Goal: Information Seeking & Learning: Find specific page/section

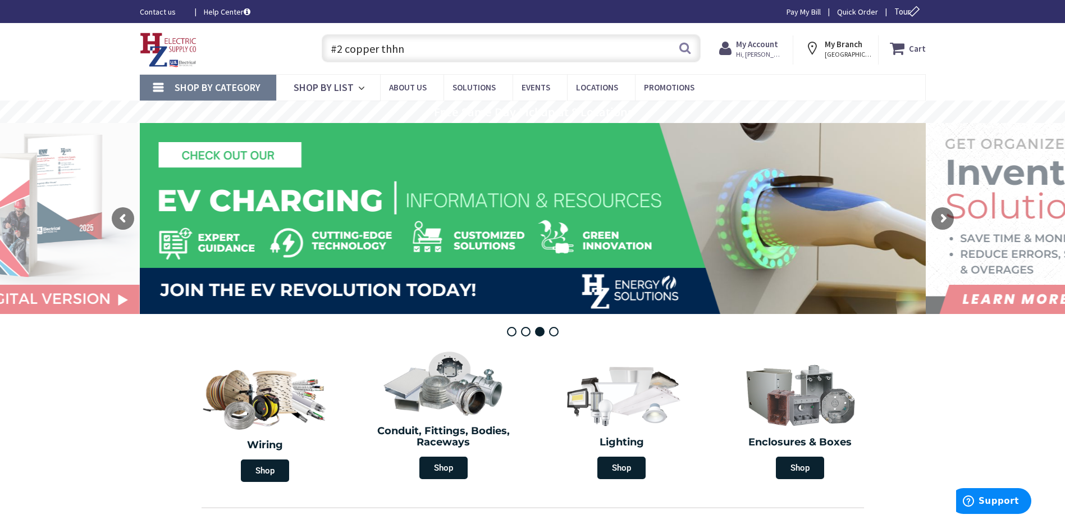
click at [438, 45] on input "#2 copper thhn" at bounding box center [511, 48] width 379 height 28
type input "#"
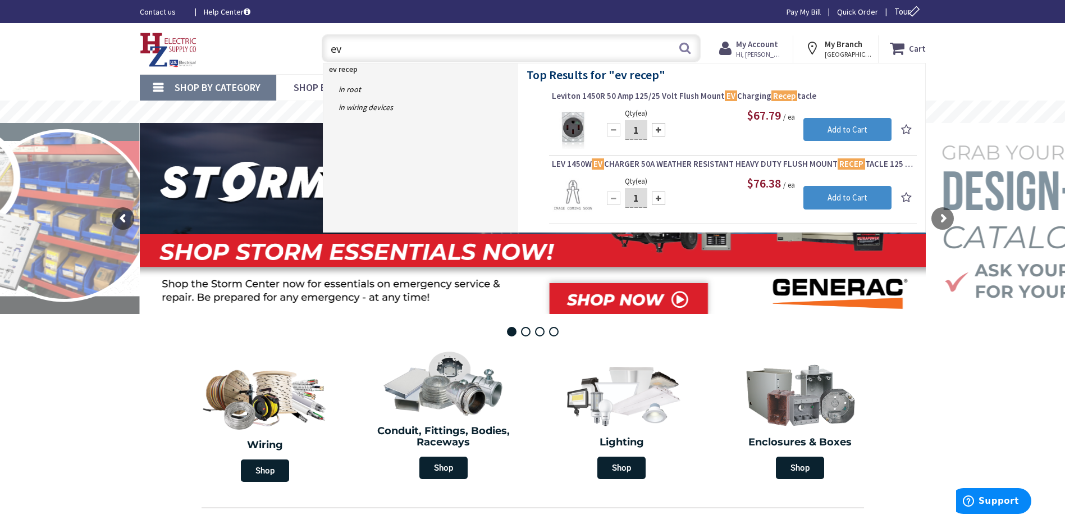
type input "e"
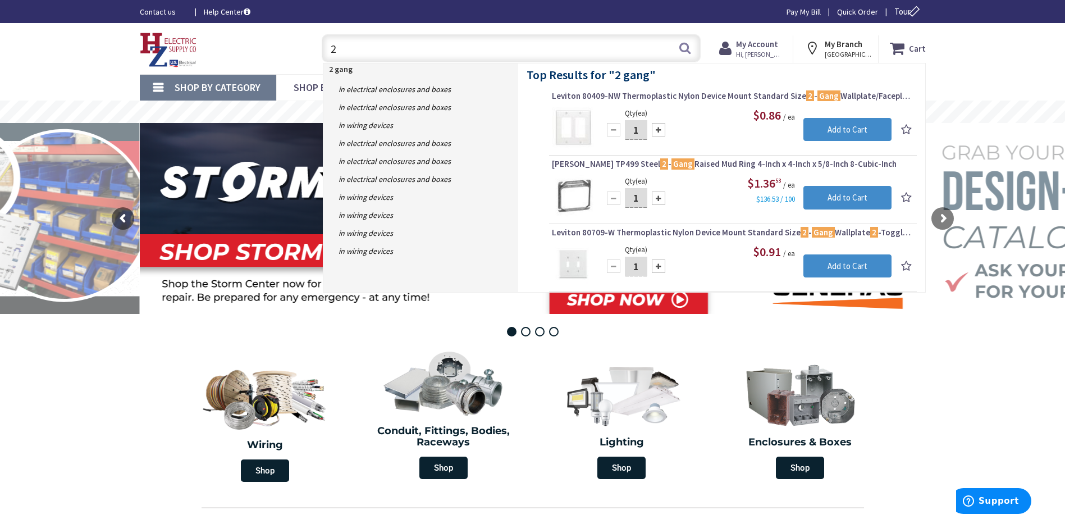
type input "2"
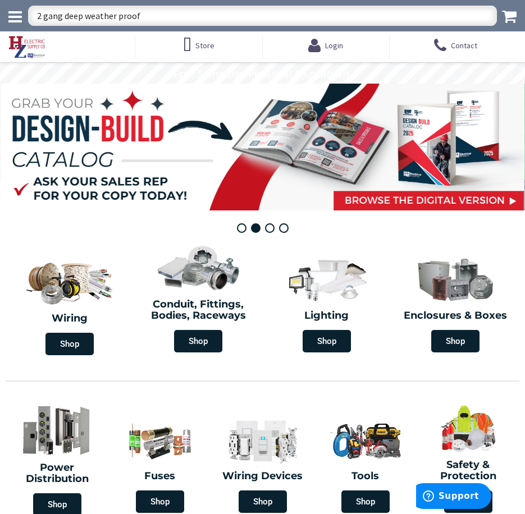
type input "2 gang deep weather proof"
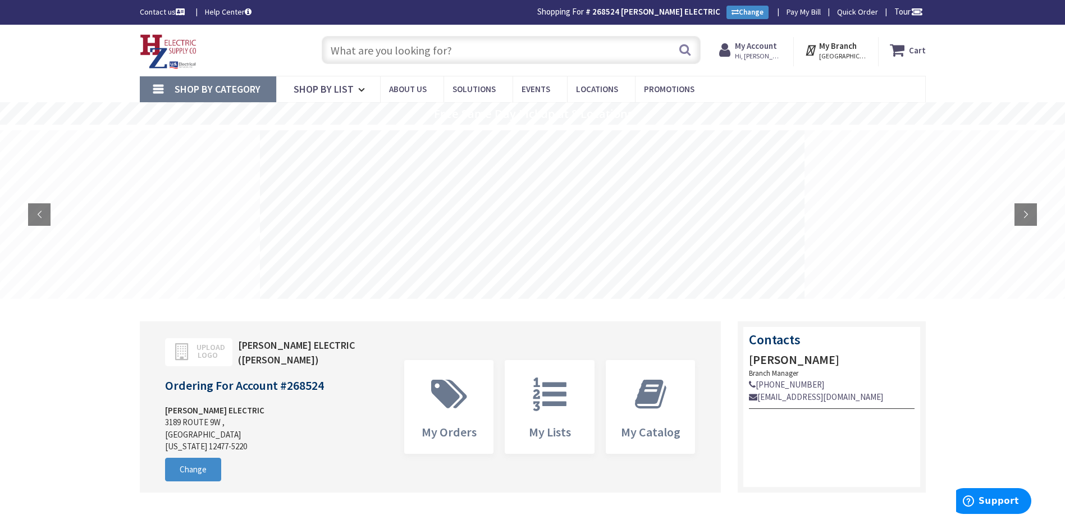
click at [485, 47] on input "text" at bounding box center [511, 50] width 379 height 28
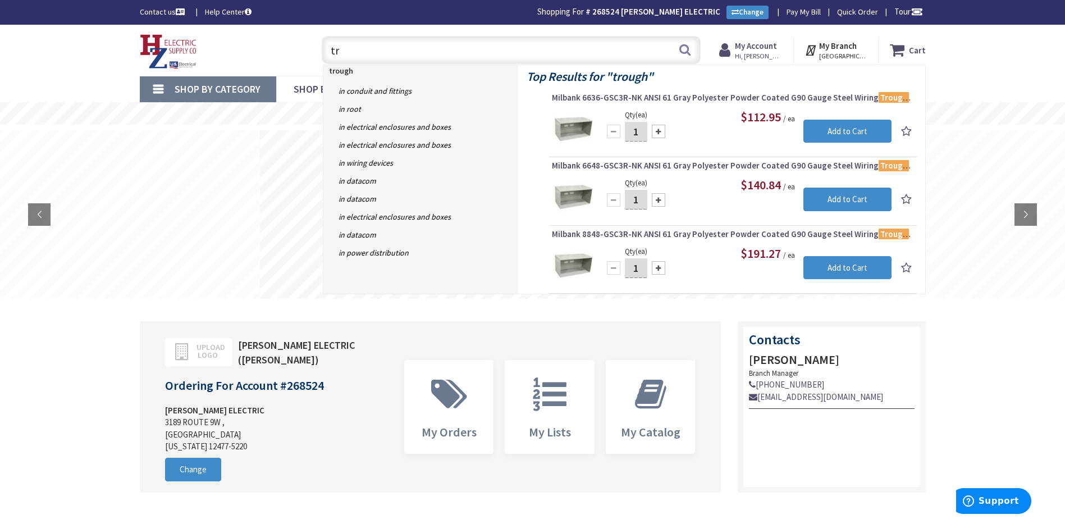
type input "t"
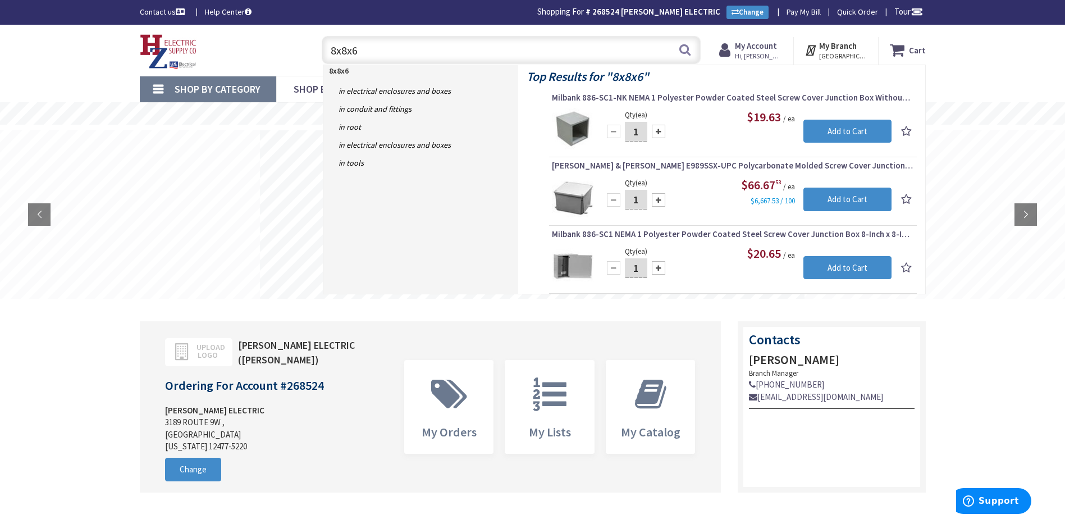
type input "8x8x6"
click at [524, 111] on div "$19.63 / ea" at bounding box center [746, 116] width 289 height 17
click at [524, 98] on span "Milbank 886-SC1-NK NEMA 1 Polyester Powder Coated Steel Screw Cover Junction Bo…" at bounding box center [733, 97] width 362 height 11
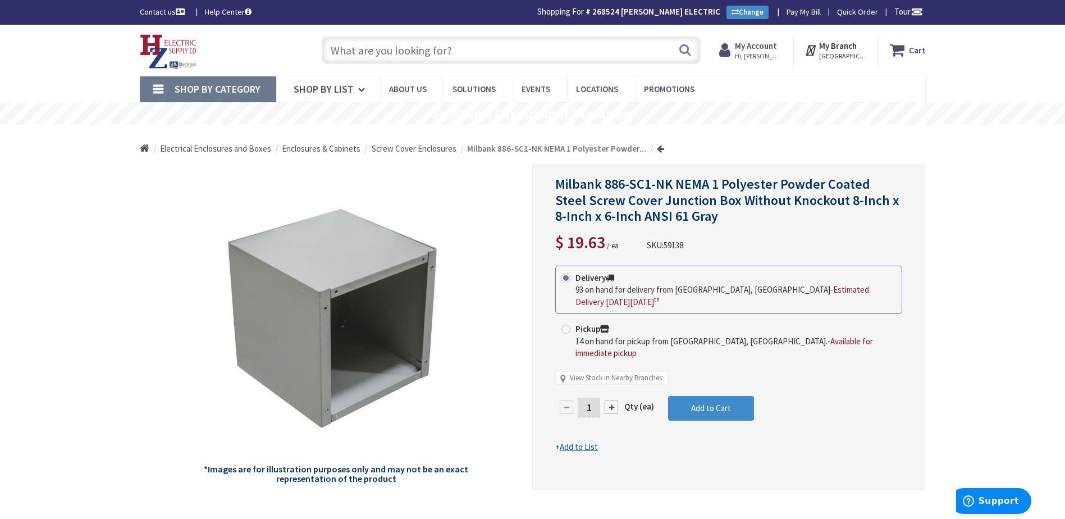
click at [475, 48] on input "text" at bounding box center [511, 50] width 379 height 28
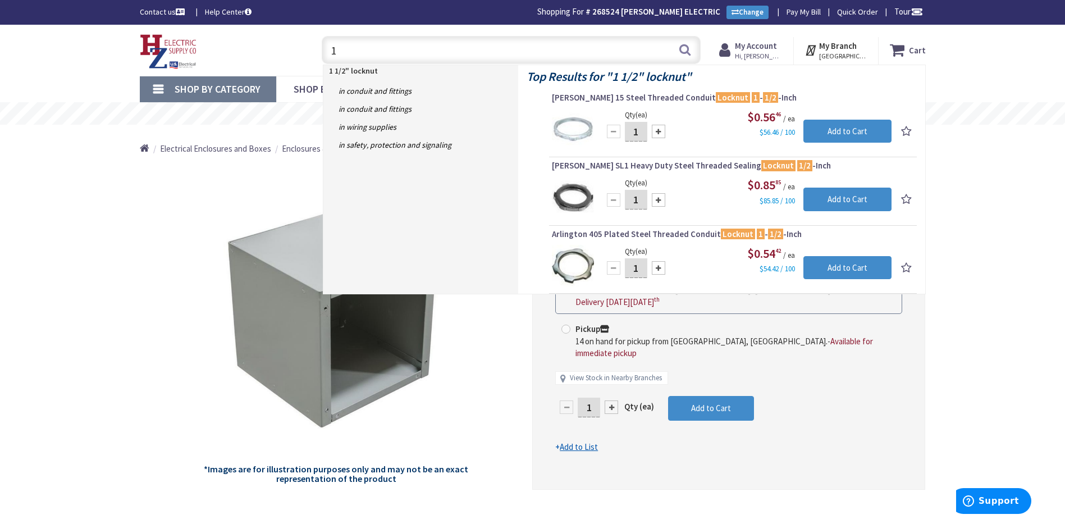
type input "1"
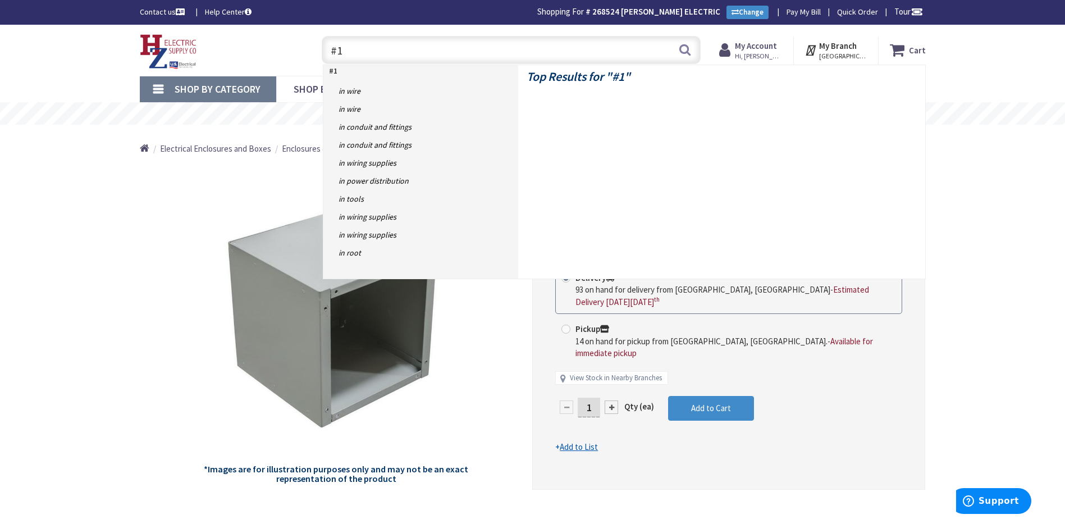
type input "#"
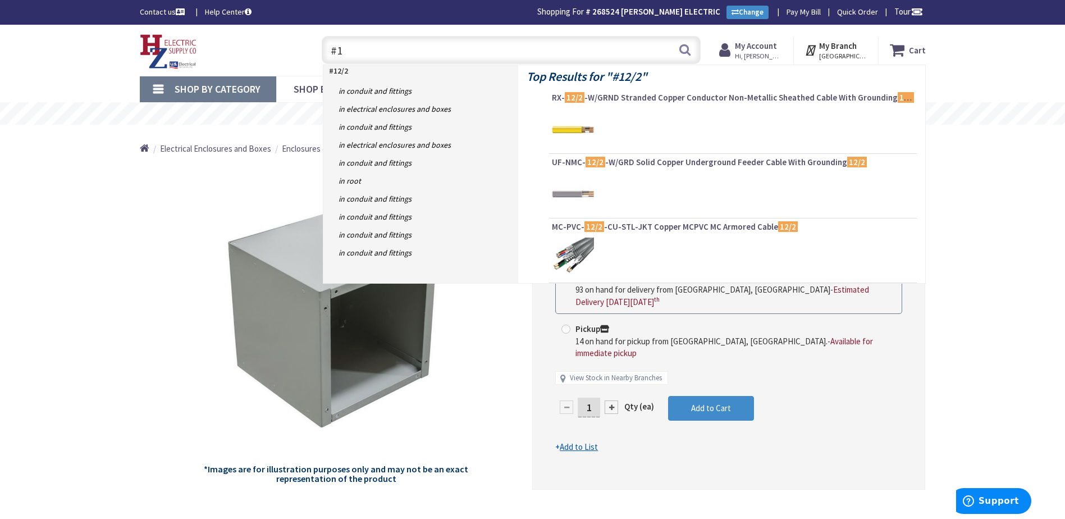
type input "#"
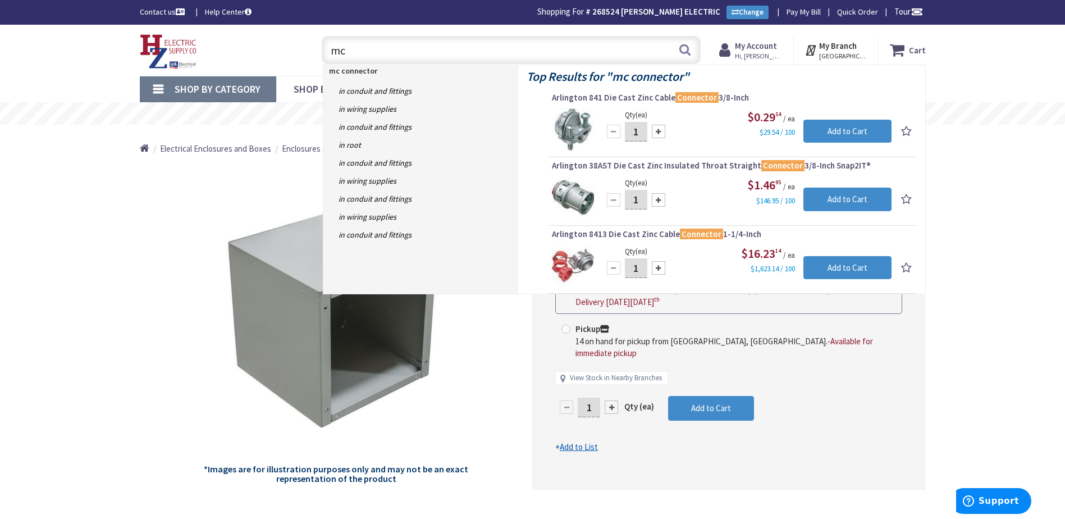
type input "m"
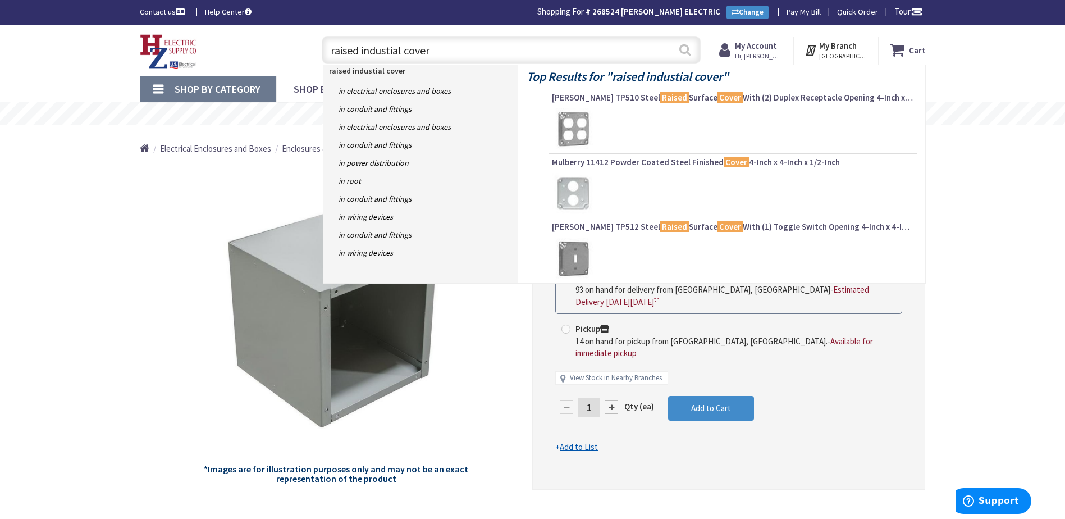
type input "raised industial cover"
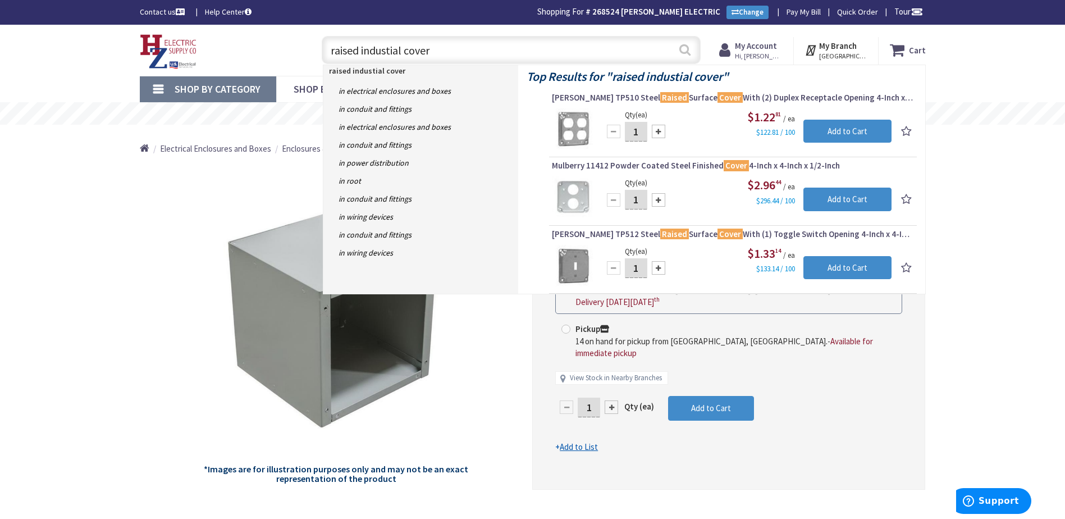
click at [688, 48] on button "Search" at bounding box center [684, 49] width 15 height 25
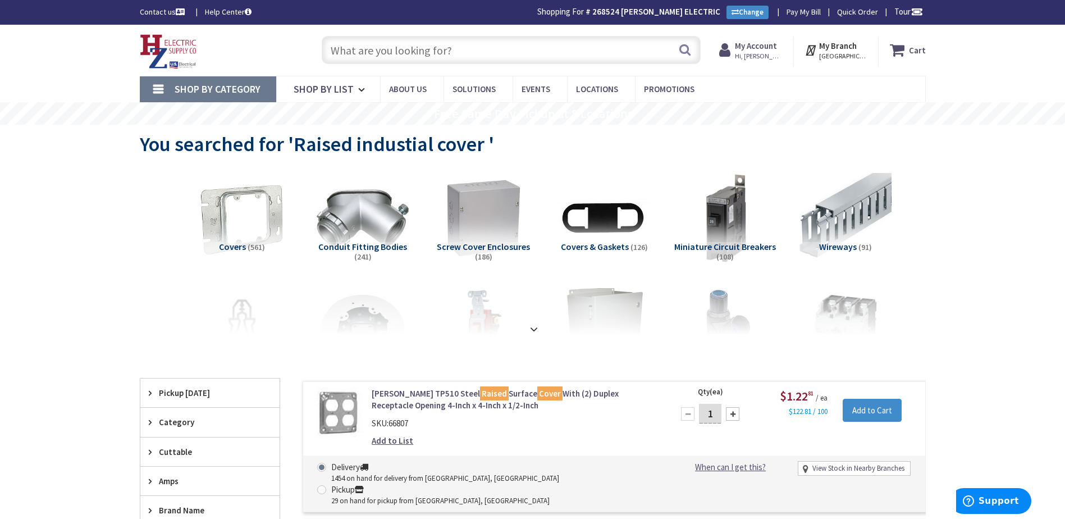
click at [547, 57] on input "text" at bounding box center [511, 50] width 379 height 28
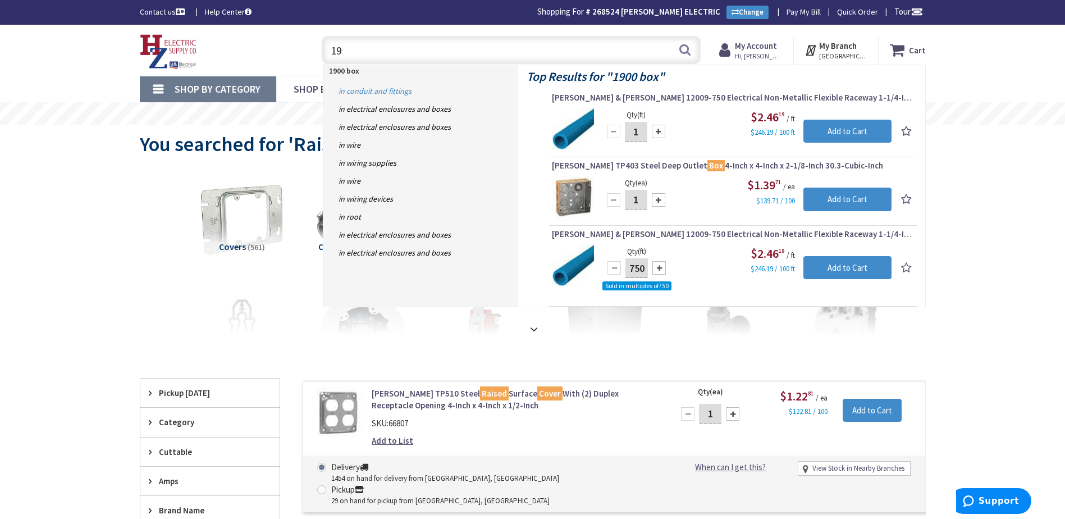
type input "1"
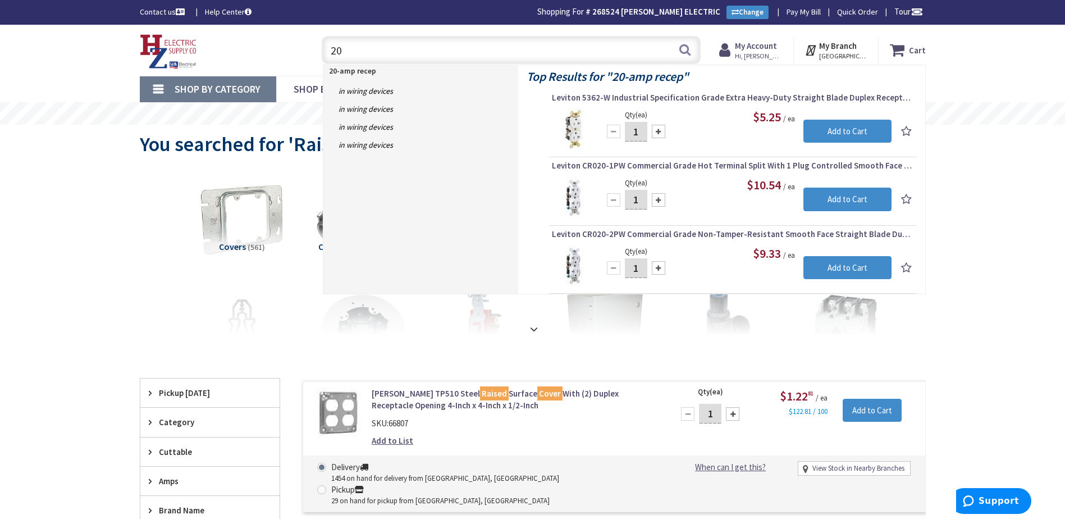
type input "2"
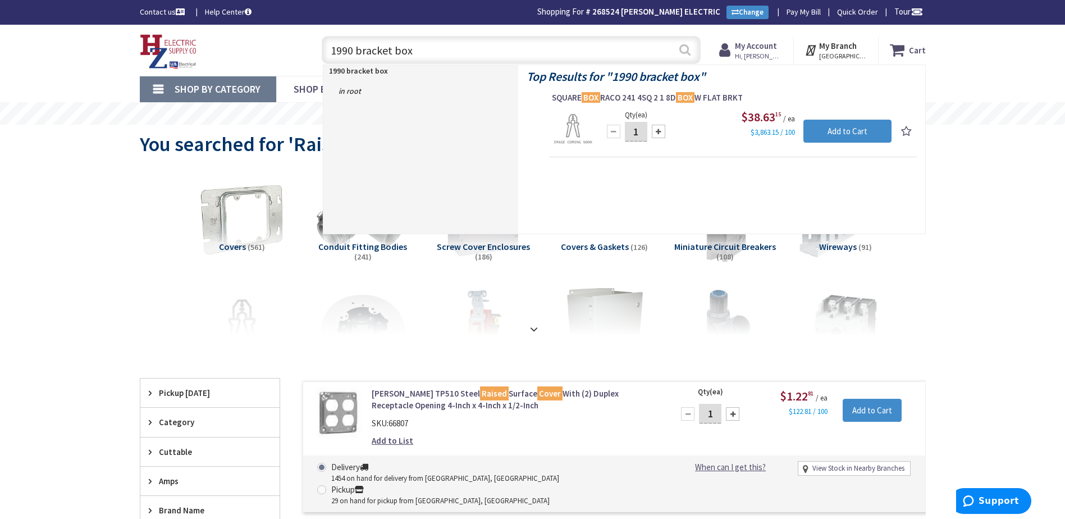
type input "1990 bracket box"
click at [687, 54] on button "Search" at bounding box center [684, 49] width 15 height 25
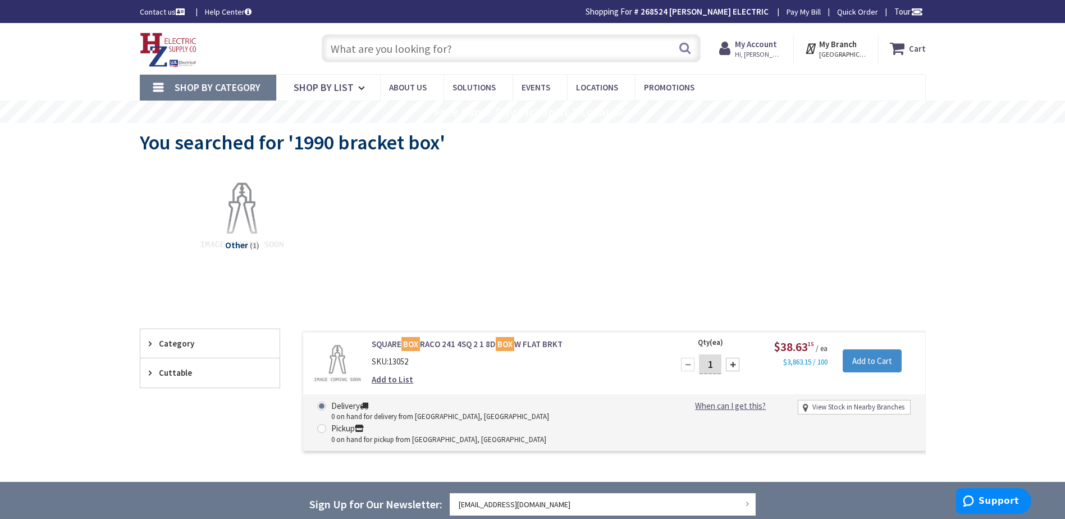
click at [475, 54] on input "text" at bounding box center [511, 48] width 379 height 28
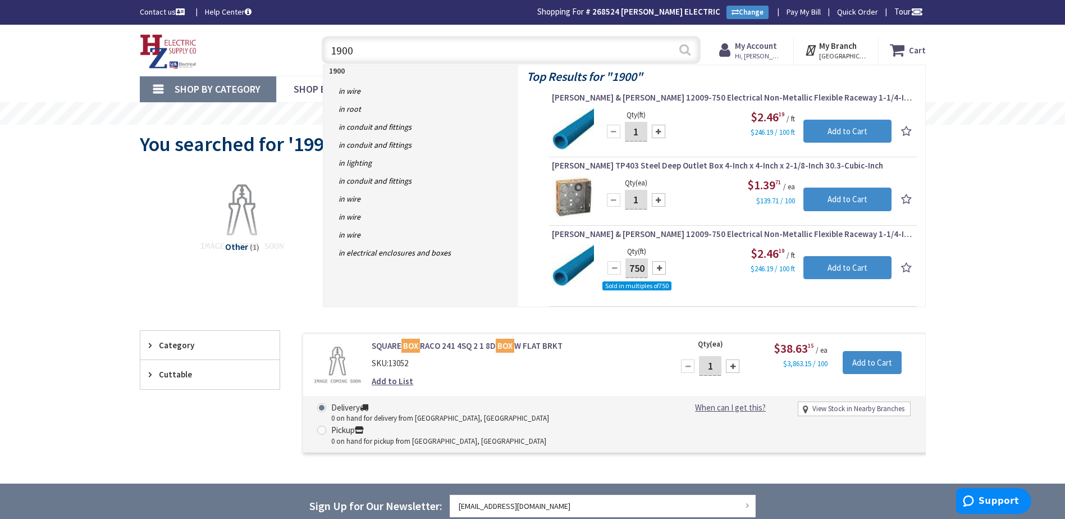
type input "1900"
click at [686, 53] on button "Search" at bounding box center [684, 49] width 15 height 25
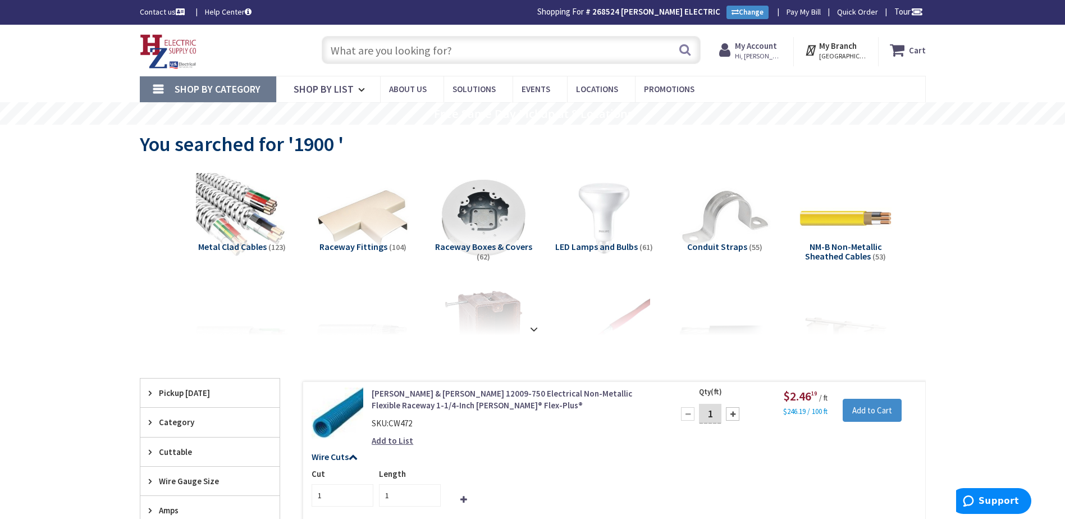
click at [425, 56] on input "text" at bounding box center [511, 50] width 379 height 28
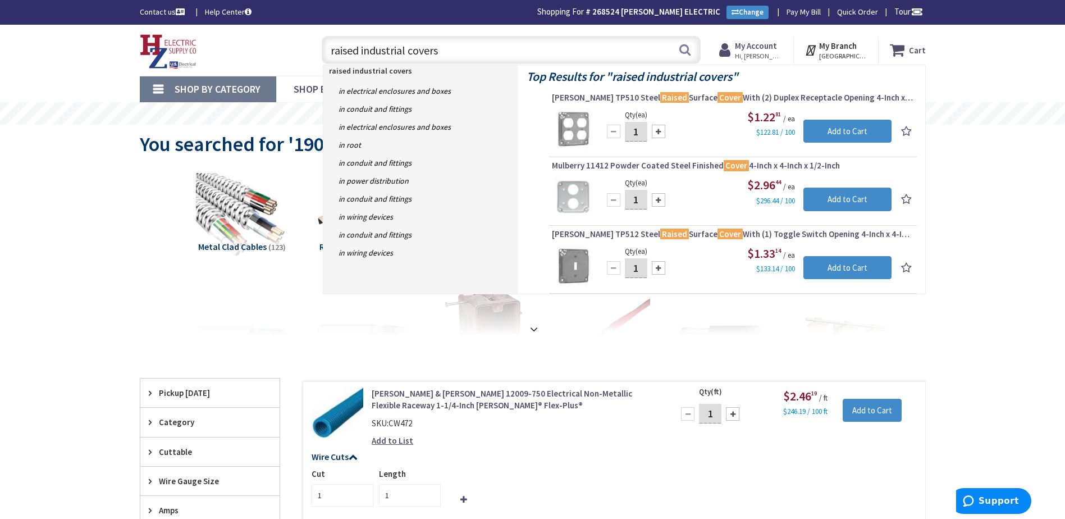
click at [457, 52] on input "raised industrial covers" at bounding box center [511, 50] width 379 height 28
type input "r"
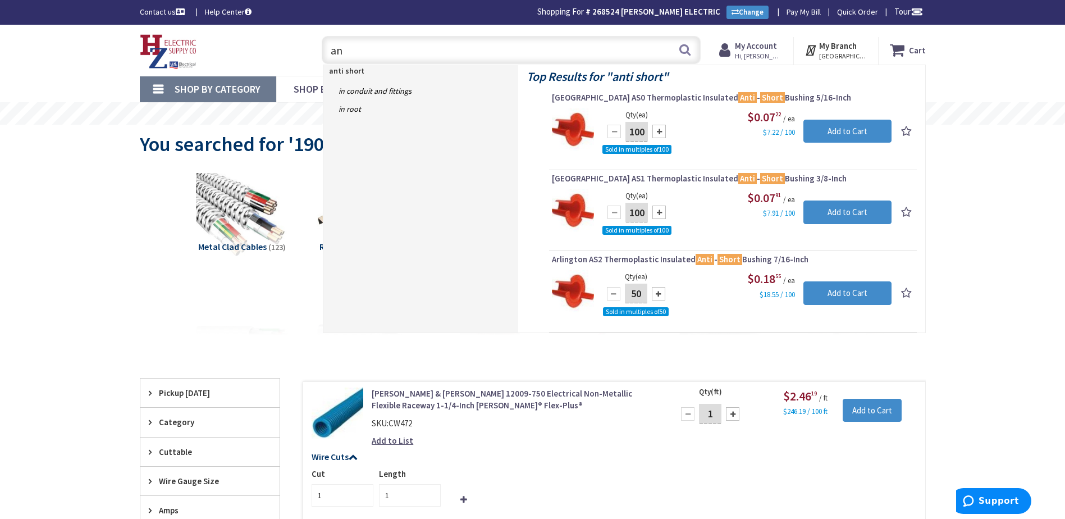
type input "a"
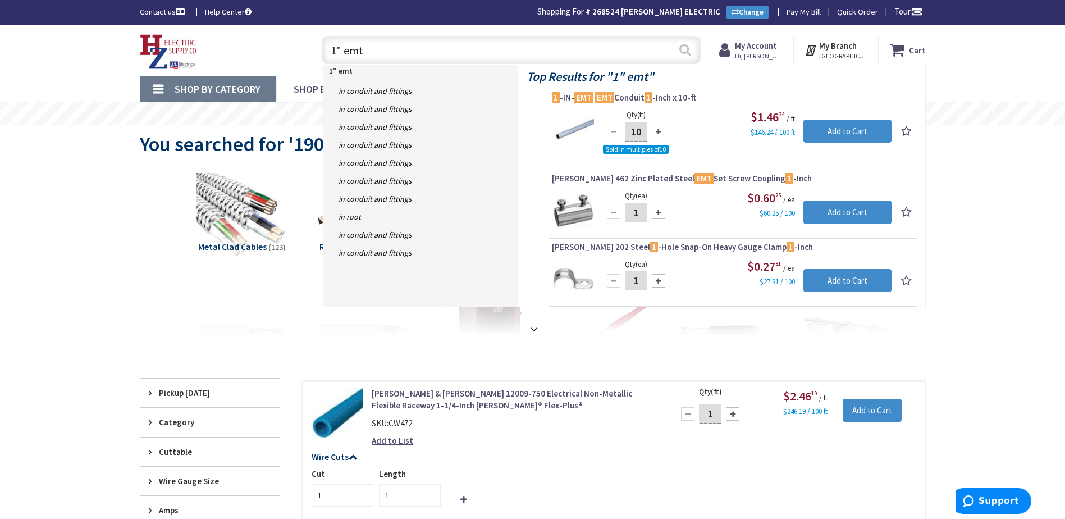
type input "1" emt"
click at [681, 52] on button "Search" at bounding box center [684, 49] width 15 height 25
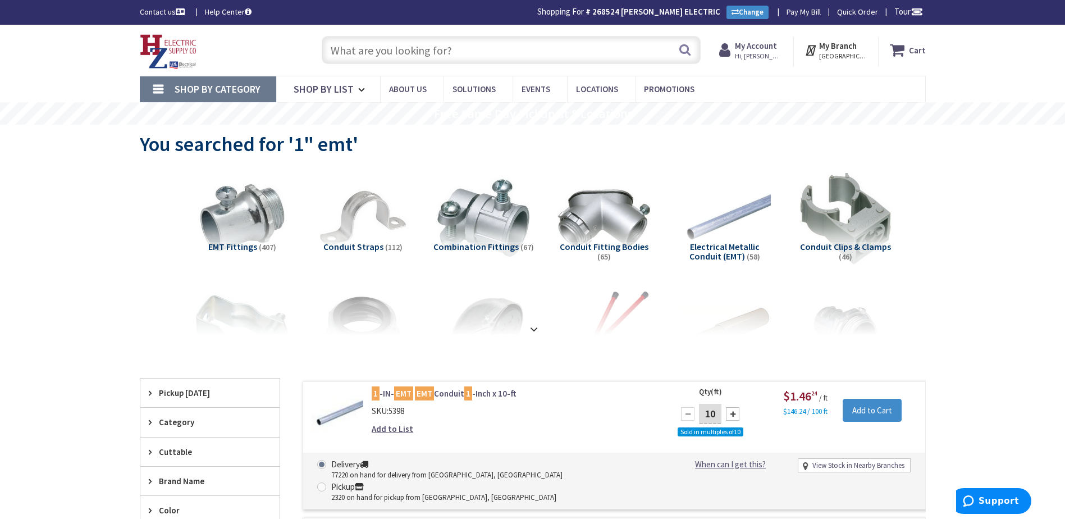
click at [479, 52] on input "text" at bounding box center [511, 50] width 379 height 28
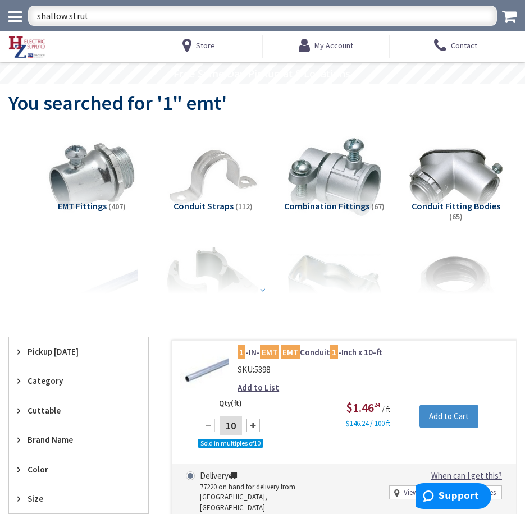
click at [167, 271] on div at bounding box center [262, 263] width 491 height 62
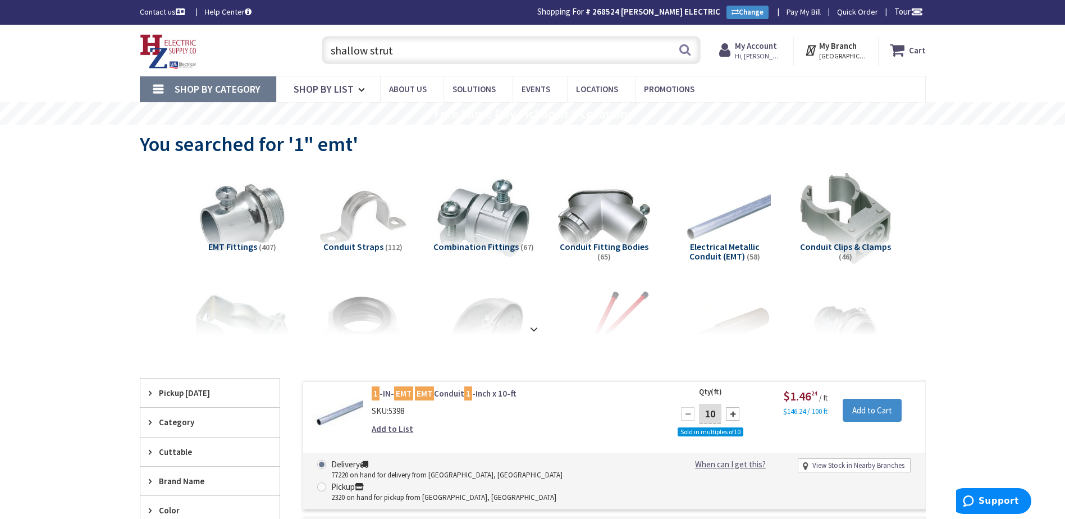
click at [475, 49] on input "shallow strut" at bounding box center [511, 50] width 379 height 28
type input "s"
click at [415, 52] on input "text" at bounding box center [511, 50] width 379 height 28
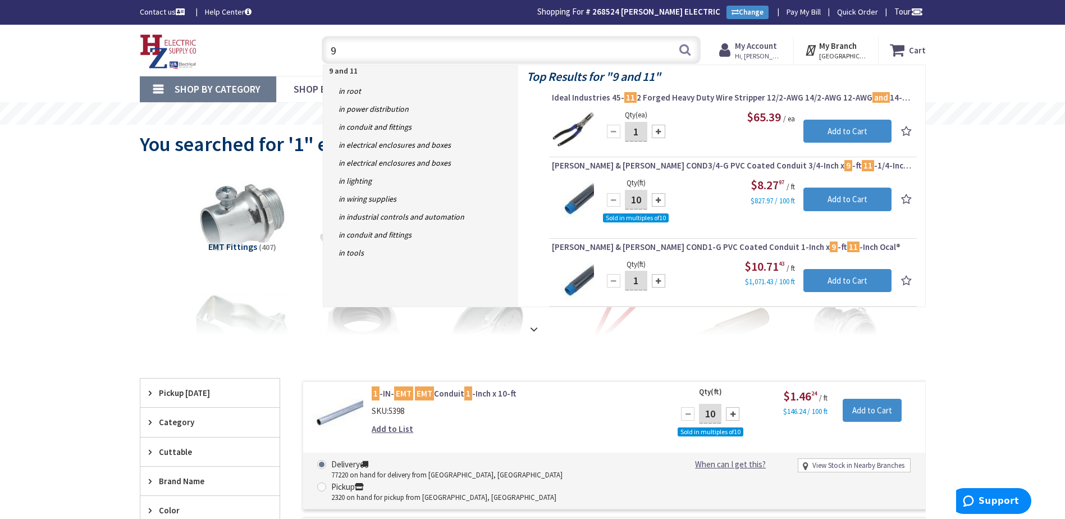
type input "9"
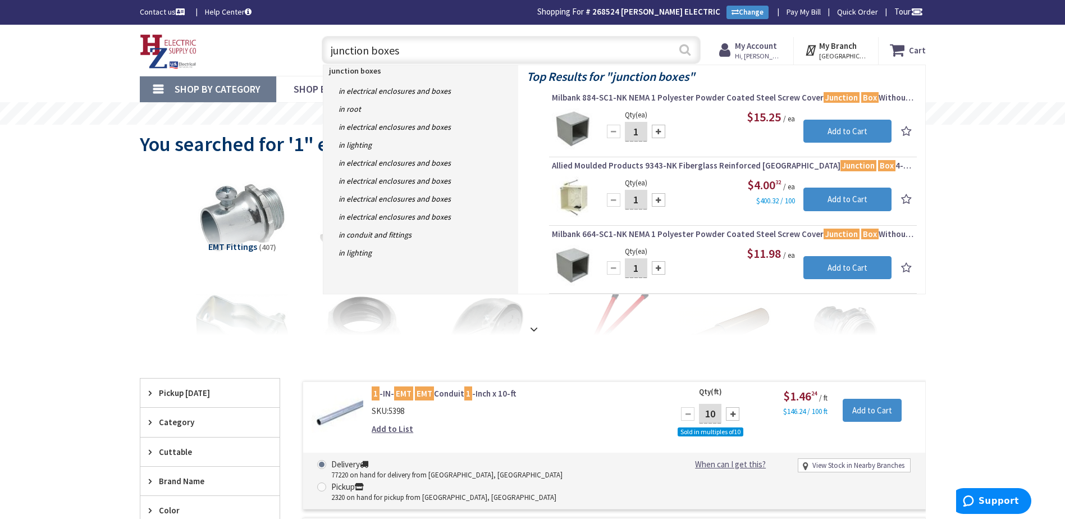
type input "junction boxes"
click at [682, 59] on button "Search" at bounding box center [684, 49] width 15 height 25
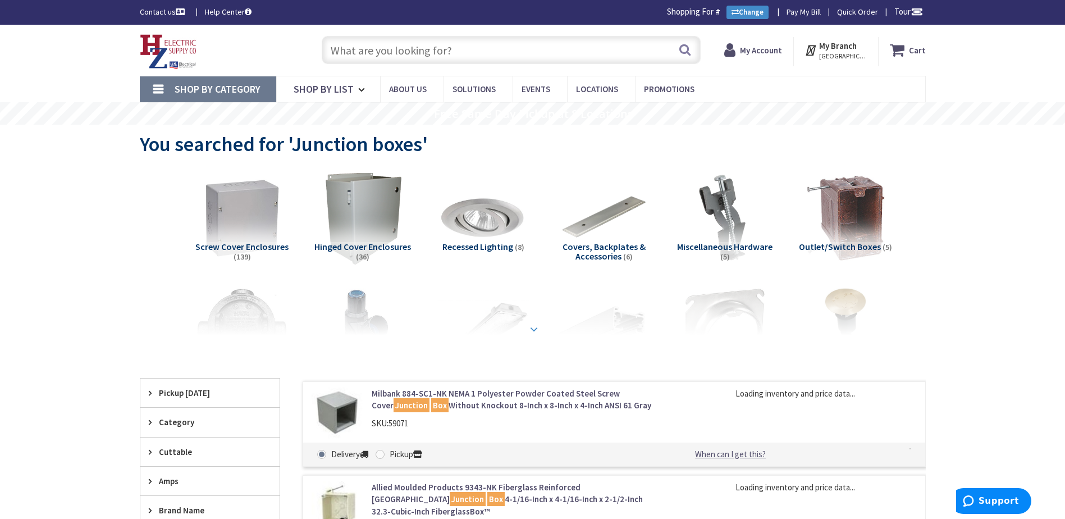
click at [535, 321] on div at bounding box center [533, 304] width 730 height 62
click at [535, 328] on strong at bounding box center [533, 329] width 13 height 12
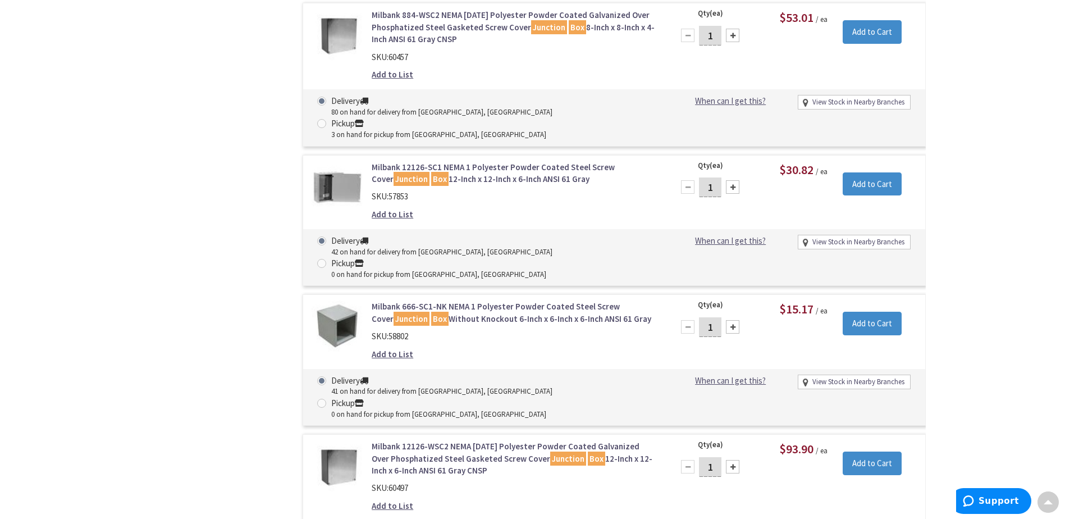
scroll to position [3984, 0]
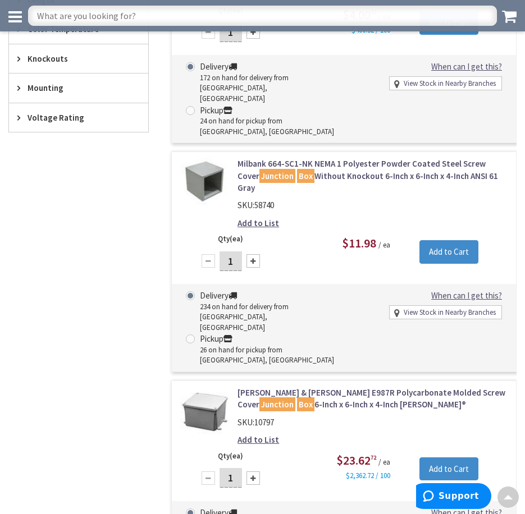
scroll to position [621, 0]
